Goal: Information Seeking & Learning: Learn about a topic

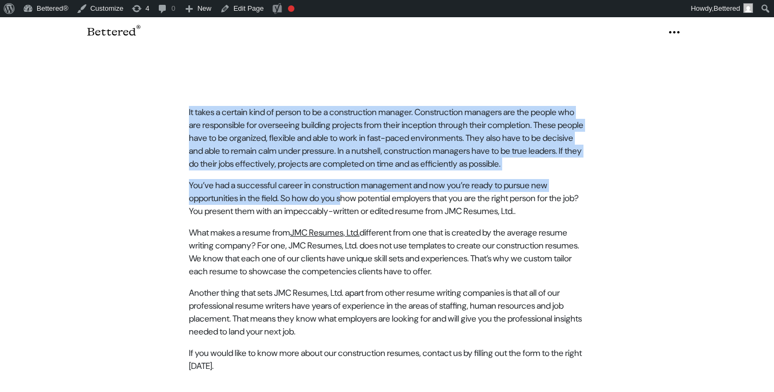
scroll to position [415, 0]
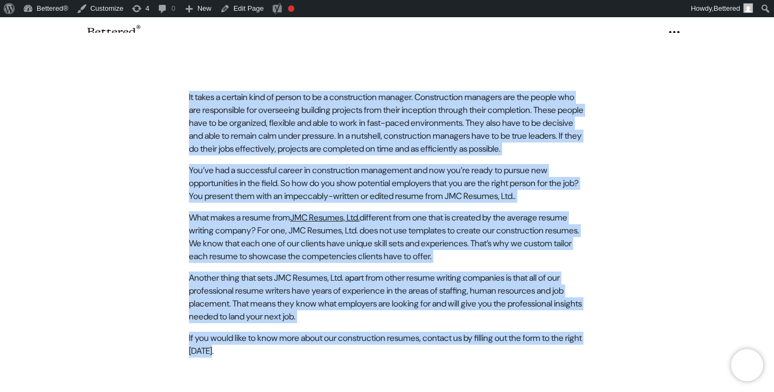
drag, startPoint x: 187, startPoint y: 115, endPoint x: 422, endPoint y: 335, distance: 321.6
click at [422, 334] on article "It takes a certain kind of person to be a construction manager. Construction ma…" at bounding box center [386, 196] width 409 height 275
copy article "Lo ipsum d sitamet cons ad elitse do ei t incididuntut laboree. Doloremagnaa en…"
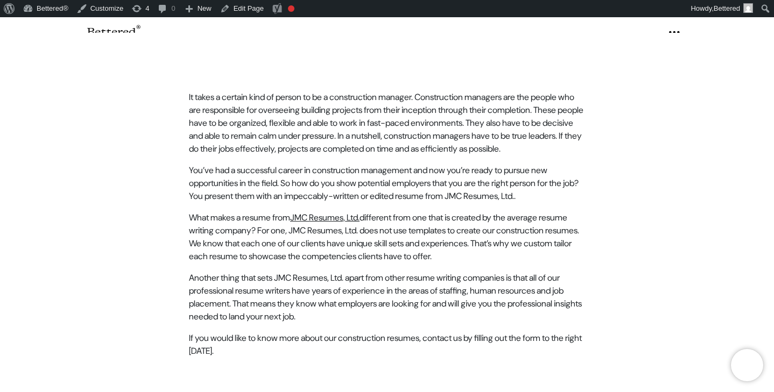
click at [356, 104] on p "It takes a certain kind of person to be a construction manager. Construction ma…" at bounding box center [387, 91] width 396 height 65
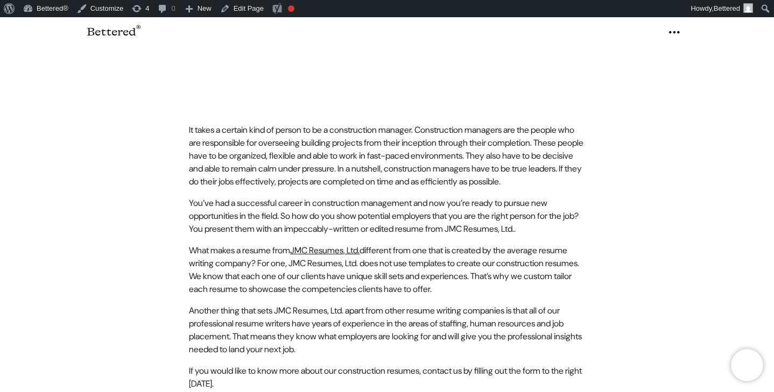
scroll to position [381, 0]
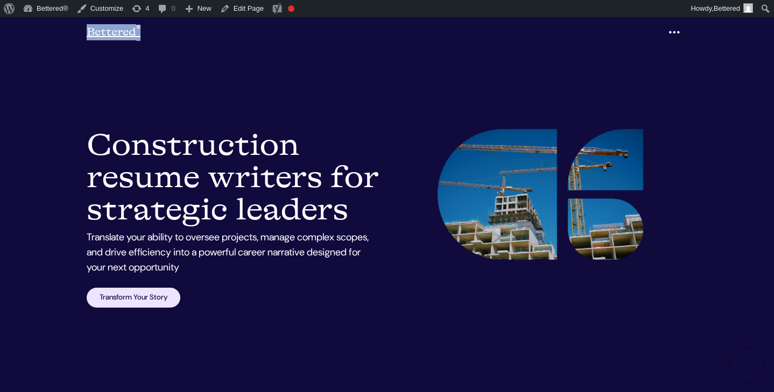
drag, startPoint x: 138, startPoint y: 31, endPoint x: 88, endPoint y: 31, distance: 50.0
click at [88, 31] on div "Bettered ® Menu Our Story Services Expertise Client Stories Insights The Proces…" at bounding box center [386, 33] width 613 height 22
copy link "Bettered ®"
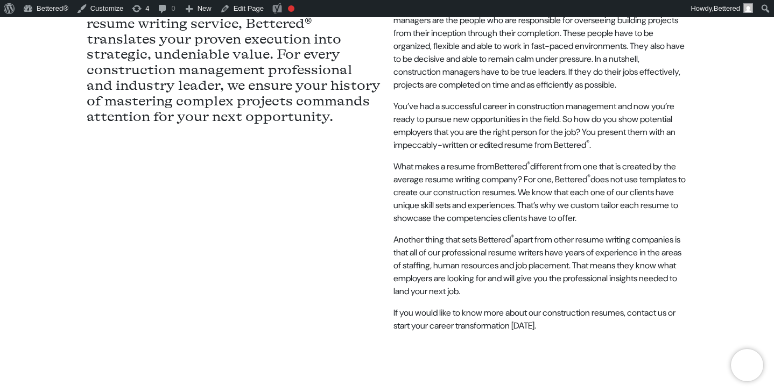
scroll to position [540, 0]
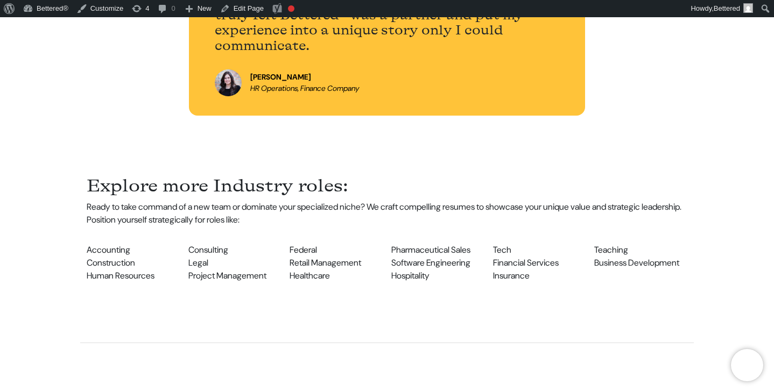
scroll to position [1015, 0]
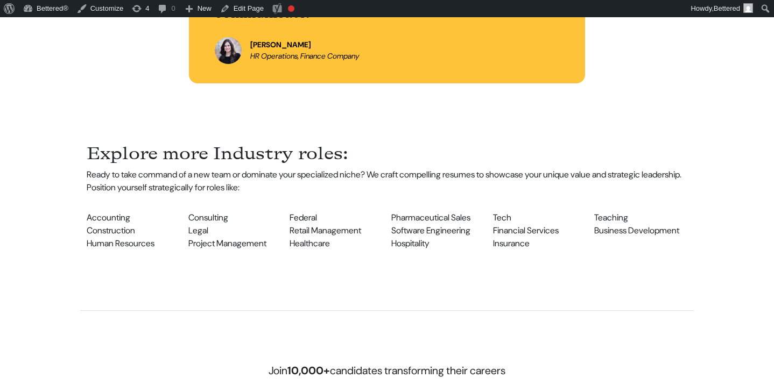
scroll to position [1015, 0]
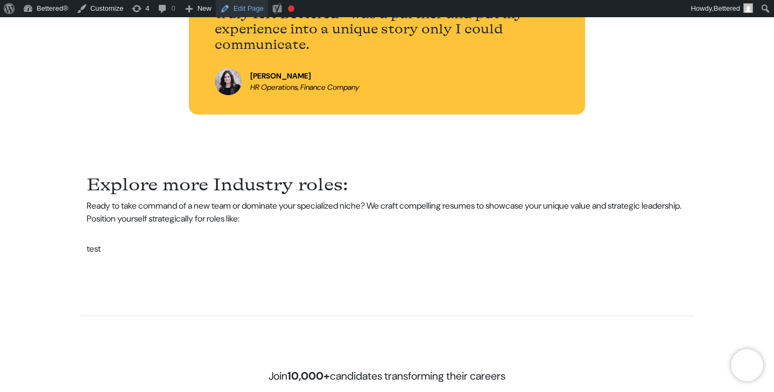
scroll to position [1015, 0]
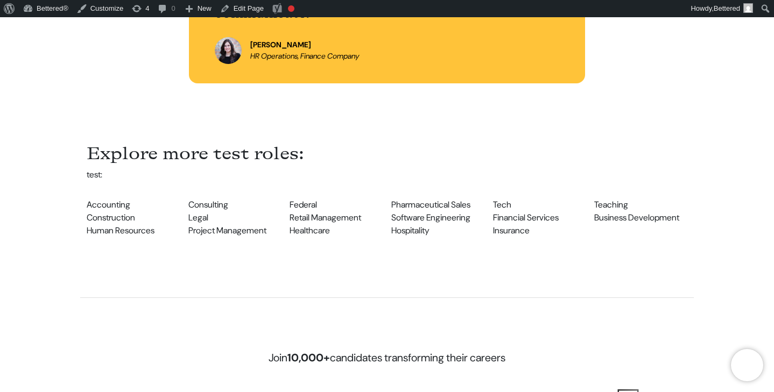
scroll to position [1015, 0]
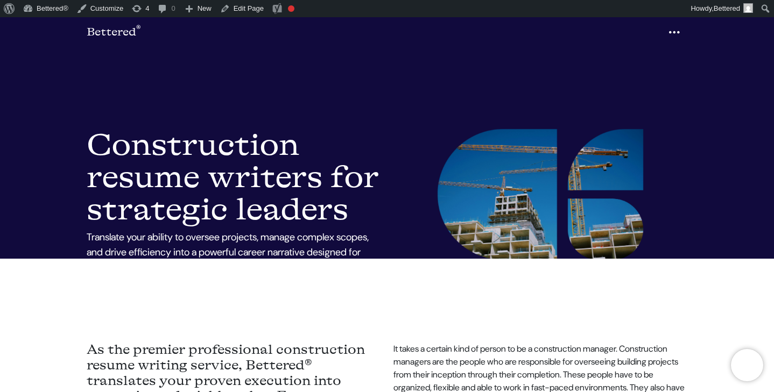
scroll to position [54, 0]
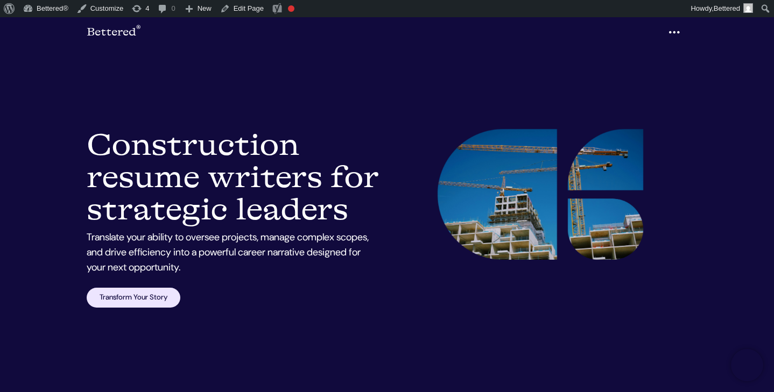
click at [534, 192] on img at bounding box center [540, 194] width 206 height 131
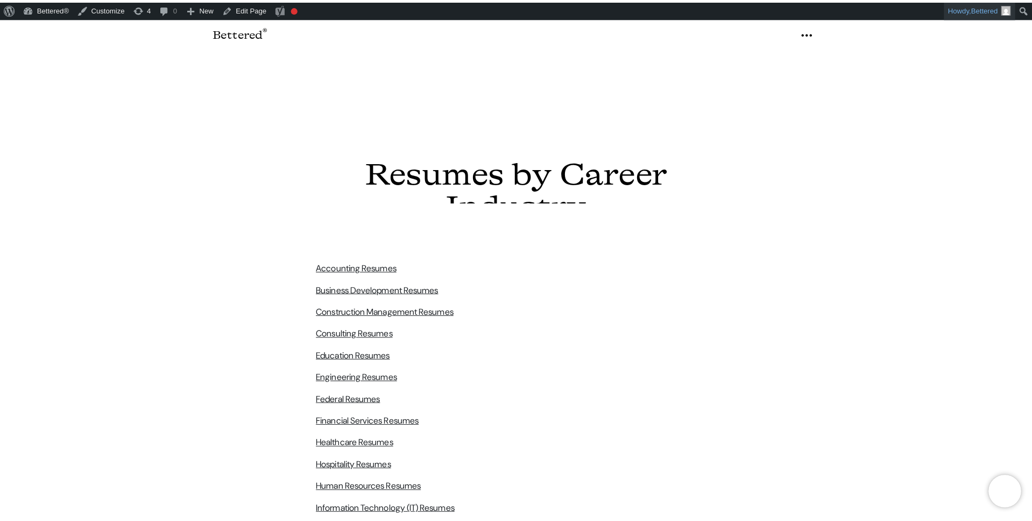
scroll to position [250, 0]
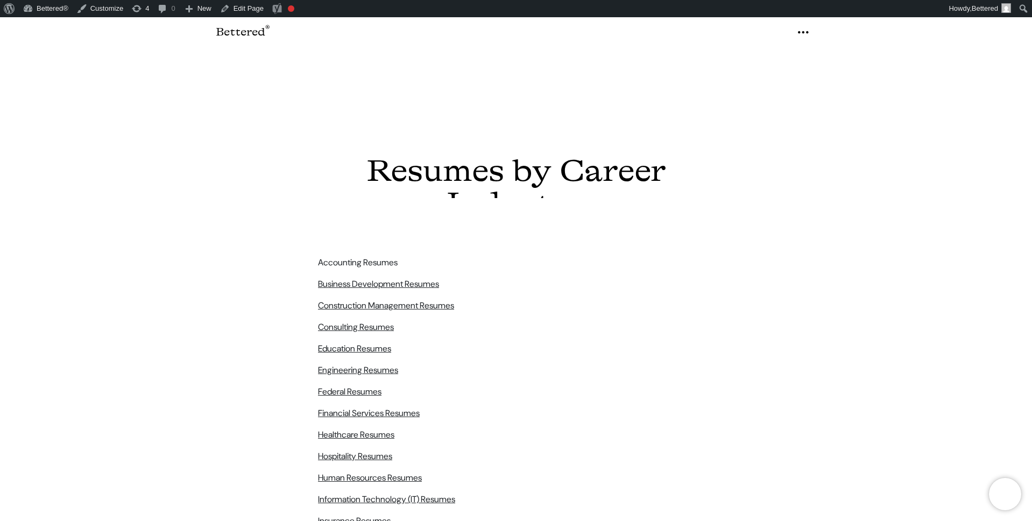
click at [382, 232] on link "Accounting Resumes" at bounding box center [358, 233] width 80 height 11
click at [388, 255] on link "Business Development Resumes" at bounding box center [378, 254] width 121 height 11
click at [391, 277] on link "Construction Management Resumes" at bounding box center [386, 276] width 136 height 11
click at [387, 299] on link "Consulting Resumes" at bounding box center [356, 297] width 76 height 11
click at [386, 320] on link "Education Resumes" at bounding box center [354, 319] width 73 height 11
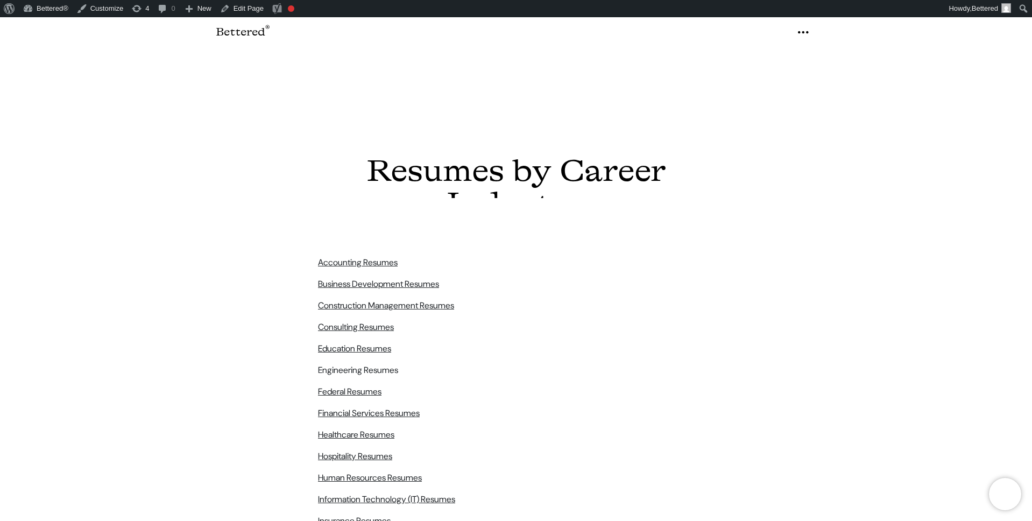
click at [387, 340] on link "Engineering Resumes" at bounding box center [358, 340] width 80 height 11
click at [371, 363] on link "Federal Resumes" at bounding box center [349, 362] width 63 height 11
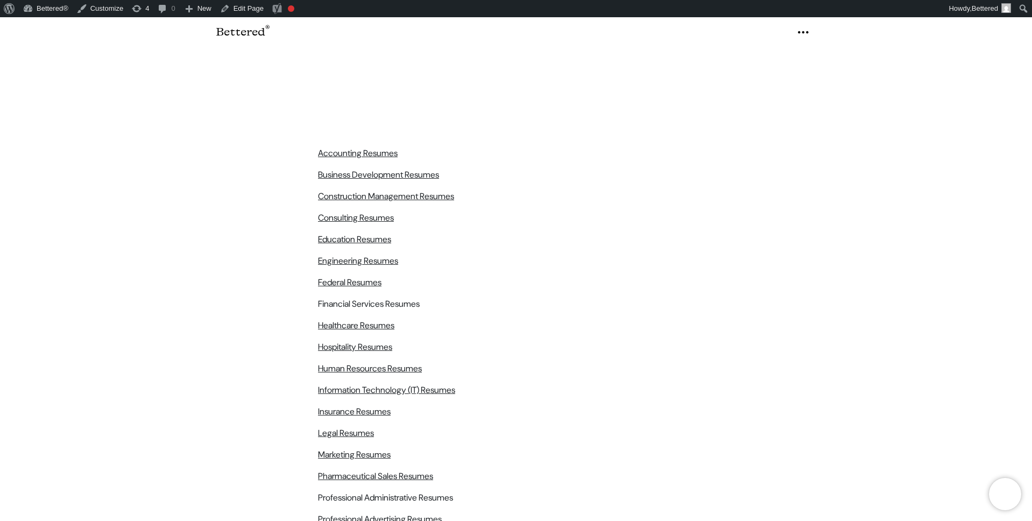
click at [411, 274] on link "Financial Services Resumes" at bounding box center [369, 271] width 102 height 11
click at [386, 295] on link "Healthcare Resumes" at bounding box center [356, 292] width 76 height 11
click at [387, 315] on link "Hospitality Resumes" at bounding box center [355, 314] width 74 height 11
click at [392, 335] on link "Human Resources Resumes" at bounding box center [370, 335] width 104 height 11
click at [385, 358] on link "Information Technology (IT) Resumes" at bounding box center [386, 357] width 137 height 11
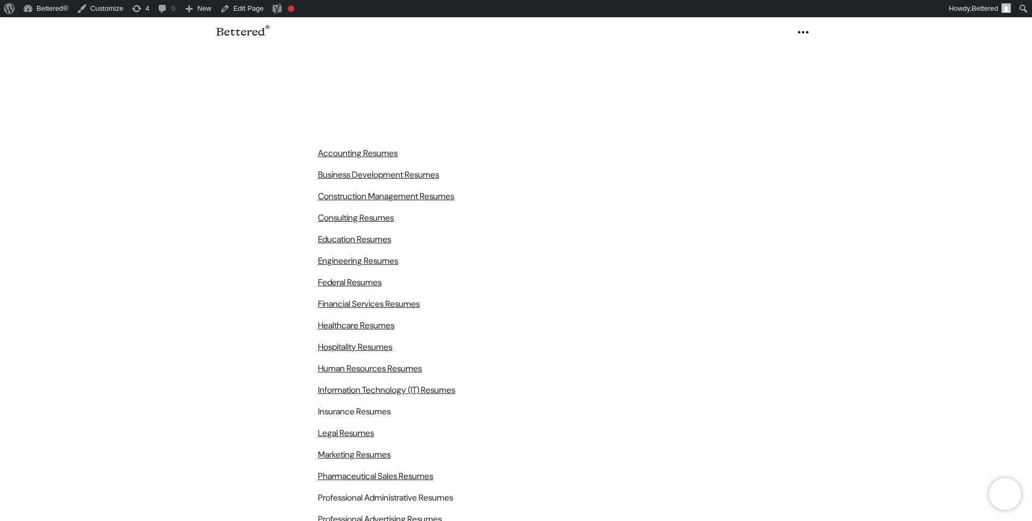
click at [379, 378] on link "Insurance Resumes" at bounding box center [354, 378] width 73 height 11
click at [361, 399] on link "Legal Resumes" at bounding box center [346, 400] width 56 height 11
click at [372, 421] on link "Marketing Resumes" at bounding box center [354, 421] width 73 height 11
click at [385, 443] on link "Pharmaceutical Sales Resumes" at bounding box center [375, 443] width 115 height 11
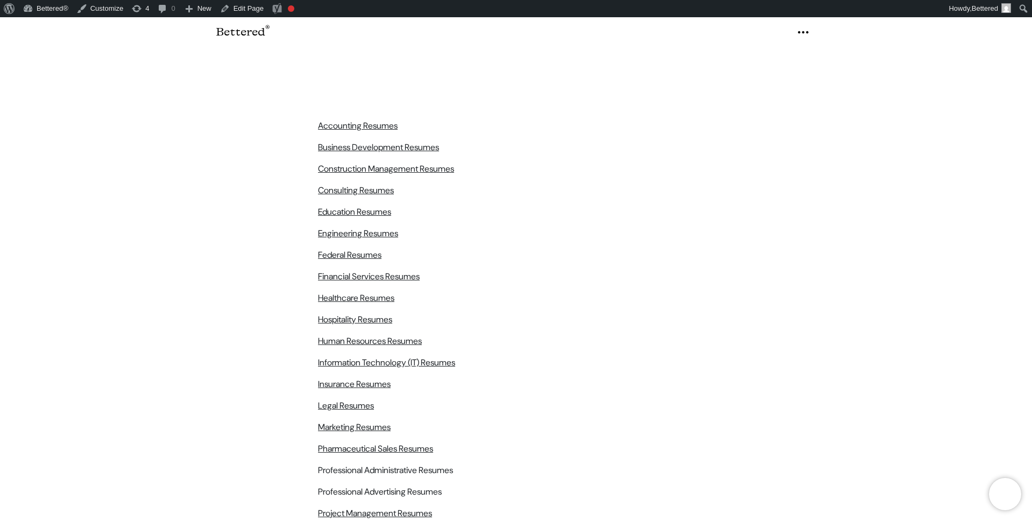
scroll to position [389, 0]
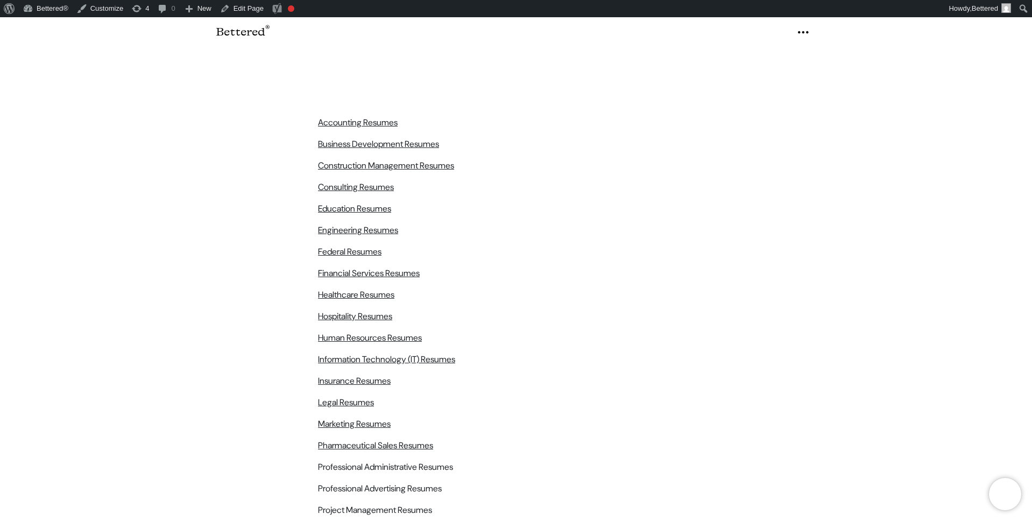
click at [427, 476] on link "Project Management Resumes" at bounding box center [375, 477] width 114 height 11
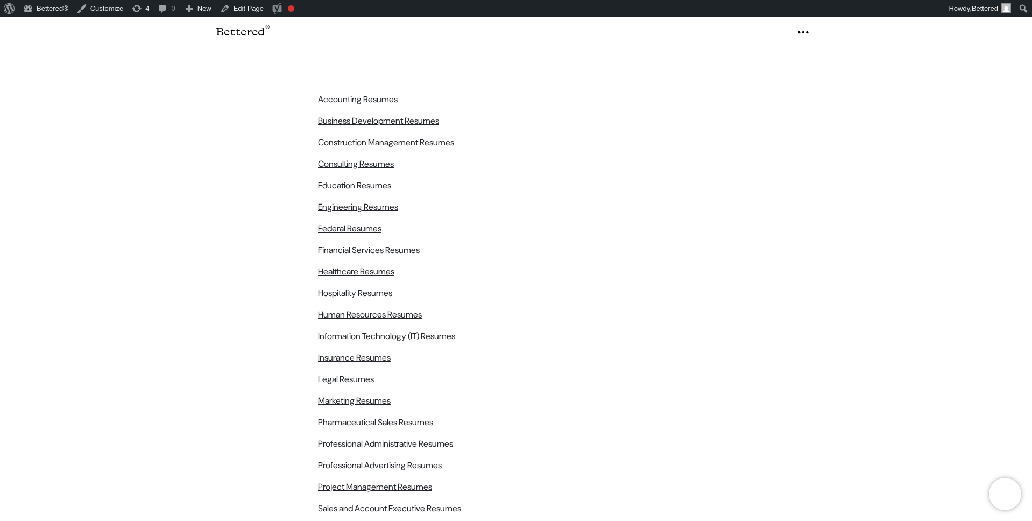
scroll to position [451, 0]
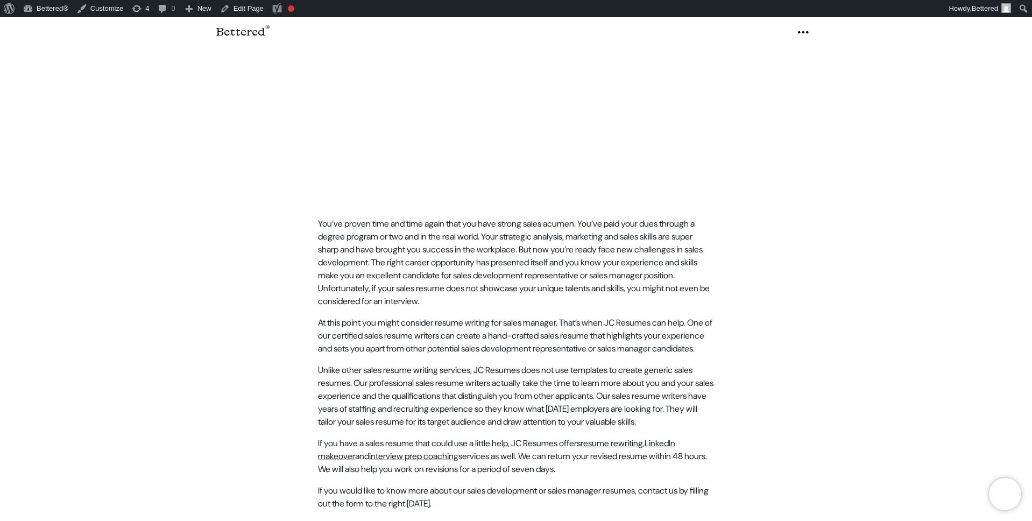
scroll to position [250, 0]
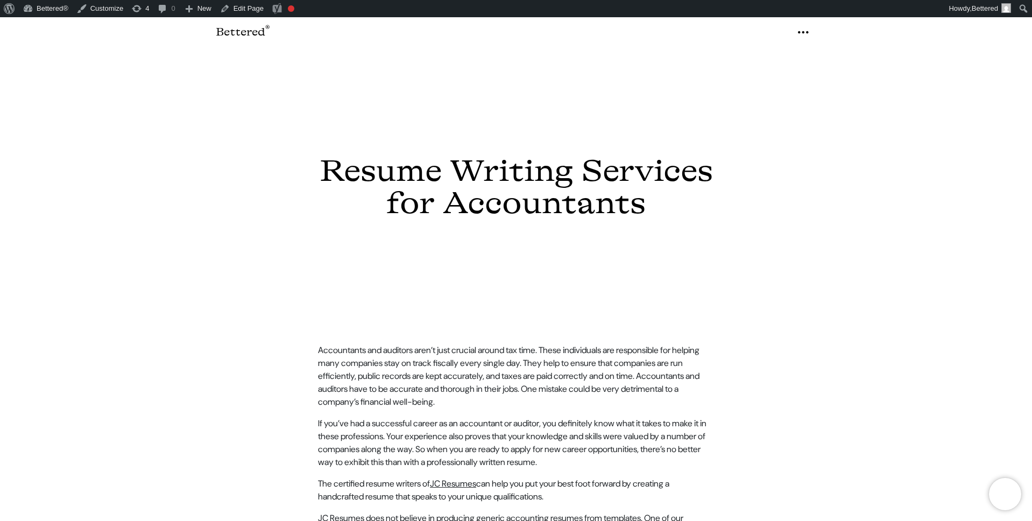
scroll to position [154, 0]
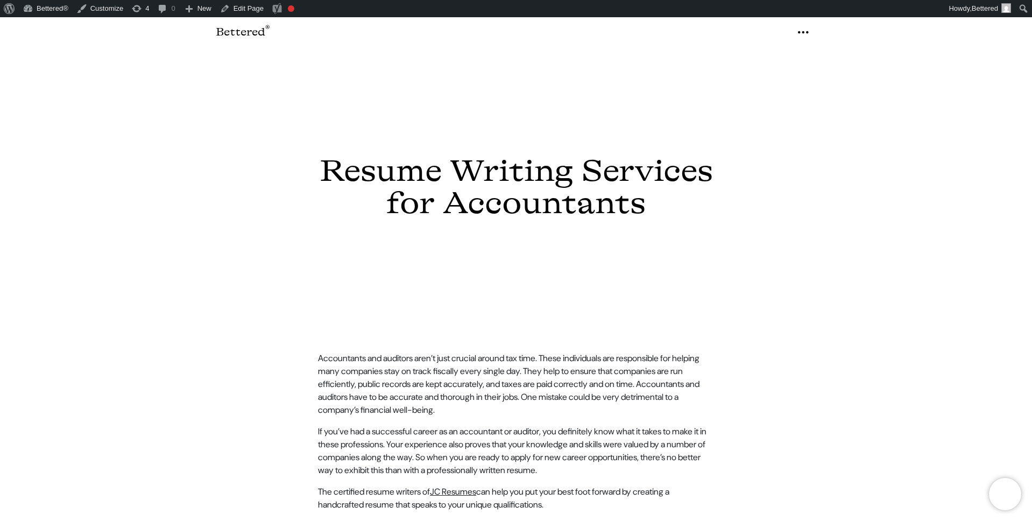
click at [279, 205] on div "Resume Writing Services for Accountants" at bounding box center [515, 189] width 613 height 69
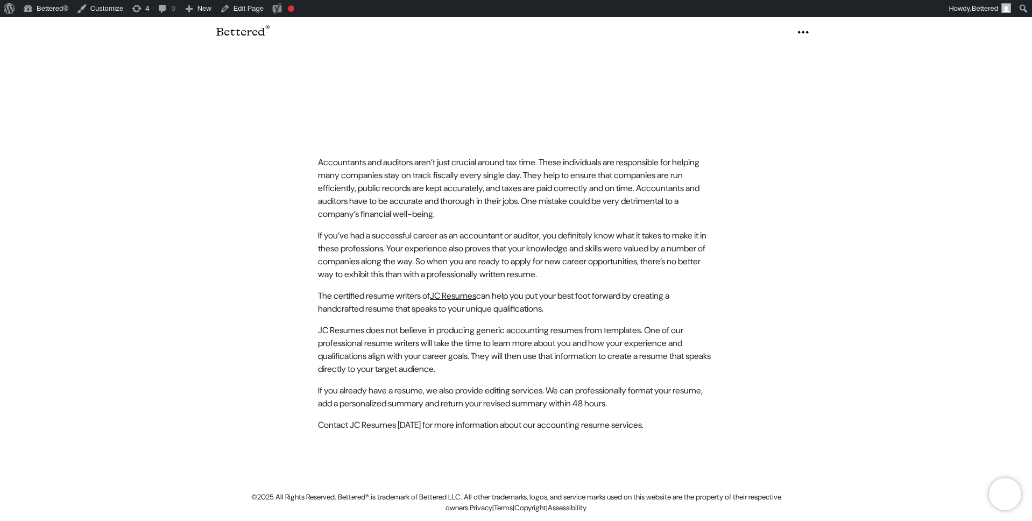
scroll to position [10, 0]
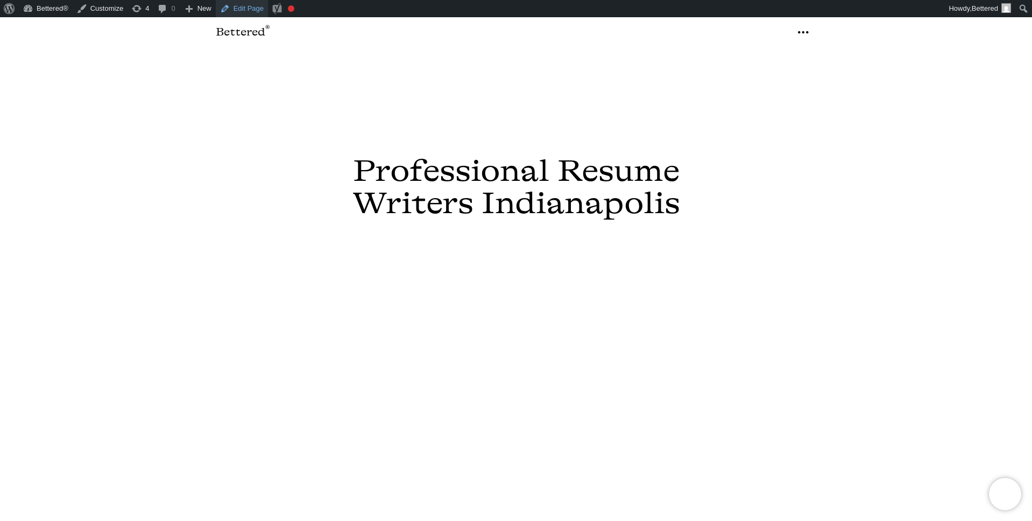
click at [258, 11] on link "Edit Page" at bounding box center [242, 8] width 52 height 17
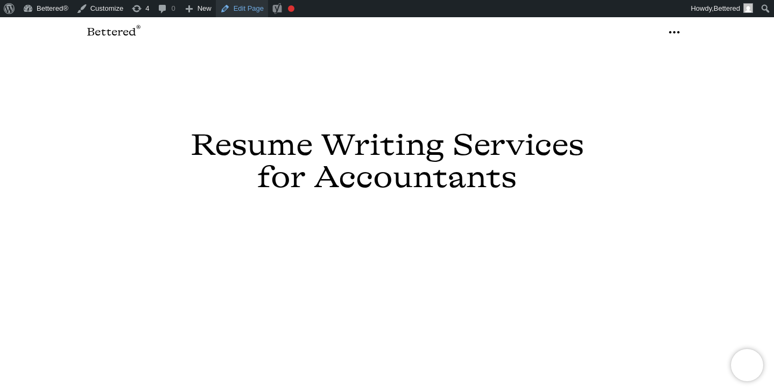
click at [253, 8] on link "Edit Page" at bounding box center [242, 8] width 52 height 17
